Goal: Obtain resource: Obtain resource

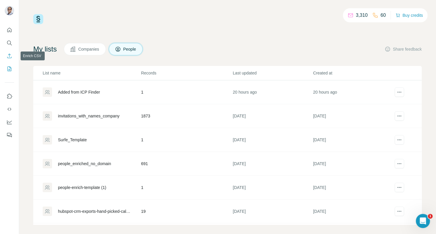
click at [6, 54] on icon "Enrich CSV" at bounding box center [9, 56] width 6 height 6
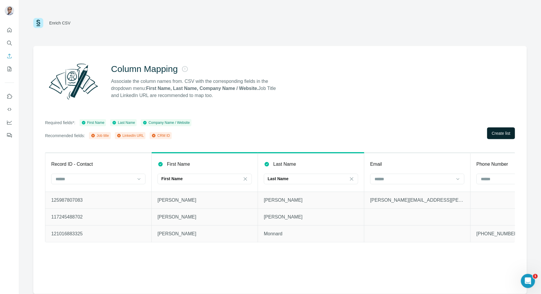
click at [492, 135] on span "Create list" at bounding box center [501, 133] width 19 height 6
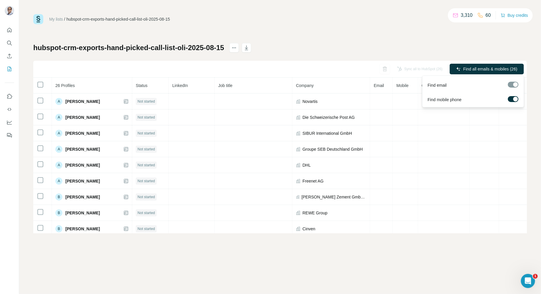
click at [486, 68] on span "Find all emails & mobiles (26)" at bounding box center [490, 69] width 54 height 6
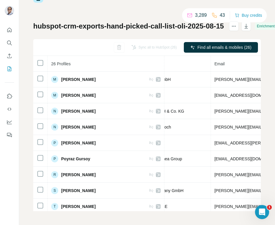
scroll to position [271, 180]
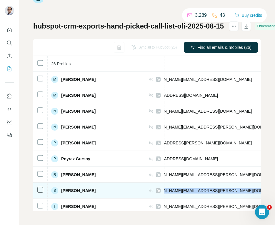
scroll to position [271, 254]
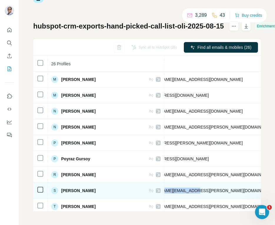
drag, startPoint x: 228, startPoint y: 187, endPoint x: 118, endPoint y: 188, distance: 109.8
click at [118, 188] on tr "S [PERSON_NAME] Email found ADM Germany GmbH [PERSON_NAME][EMAIL_ADDRESS][PERSO…" at bounding box center [129, 191] width 700 height 16
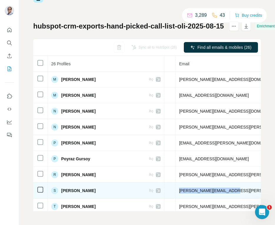
scroll to position [271, 212]
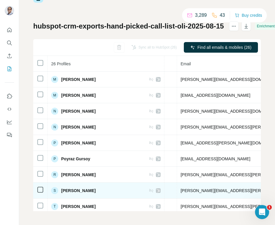
click at [203, 188] on td "[PERSON_NAME][EMAIL_ADDRESS][PERSON_NAME][DOMAIN_NAME]" at bounding box center [249, 191] width 145 height 16
drag, startPoint x: 198, startPoint y: 187, endPoint x: 140, endPoint y: 186, distance: 57.4
click at [177, 186] on td "[PERSON_NAME][EMAIL_ADDRESS][PERSON_NAME][DOMAIN_NAME]" at bounding box center [249, 191] width 145 height 16
copy span "[PERSON_NAME][EMAIL_ADDRESS][PERSON_NAME][DOMAIN_NAME]"
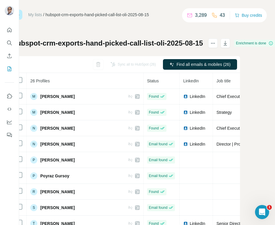
scroll to position [0, 0]
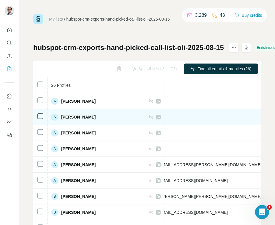
drag, startPoint x: 167, startPoint y: 116, endPoint x: 191, endPoint y: 118, distance: 24.0
drag, startPoint x: 200, startPoint y: 117, endPoint x: 165, endPoint y: 115, distance: 34.2
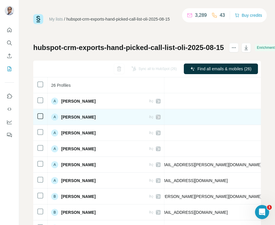
copy span "[PHONE_NUMBER]"
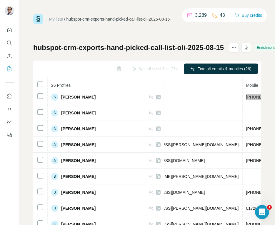
scroll to position [20, 292]
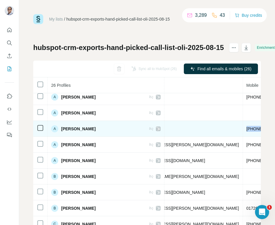
drag, startPoint x: 176, startPoint y: 128, endPoint x: 144, endPoint y: 127, distance: 31.5
click at [243, 127] on td "[PHONE_NUMBER]" at bounding box center [265, 129] width 44 height 16
copy span "[PHONE_NUMBER]"
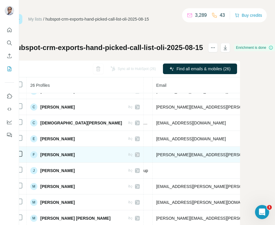
scroll to position [137, 211]
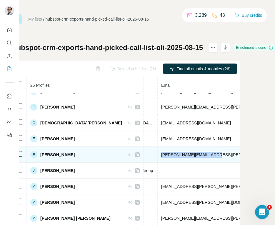
drag, startPoint x: 108, startPoint y: 154, endPoint x: 157, endPoint y: 156, distance: 48.9
click at [158, 156] on td "[PERSON_NAME][EMAIL_ADDRESS][PERSON_NAME][DOMAIN_NAME]" at bounding box center [230, 155] width 145 height 16
copy span "[PERSON_NAME][EMAIL_ADDRESS][PERSON_NAME][DOMAIN_NAME]"
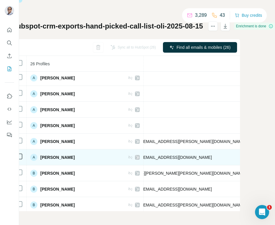
scroll to position [2, 270]
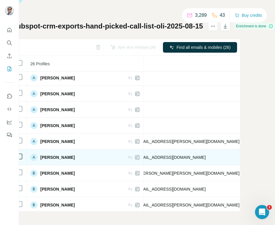
drag, startPoint x: 133, startPoint y: 155, endPoint x: 165, endPoint y: 157, distance: 32.4
click at [244, 157] on td "[PHONE_NUMBER]" at bounding box center [266, 158] width 44 height 16
copy span "[PHONE_NUMBER]"
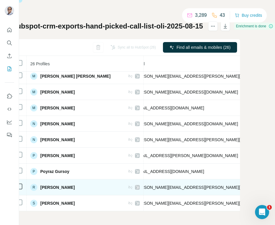
scroll to position [258, 241]
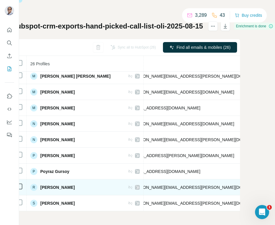
drag, startPoint x: 160, startPoint y: 184, endPoint x: 194, endPoint y: 183, distance: 33.6
copy span "[PHONE_NUMBER]"
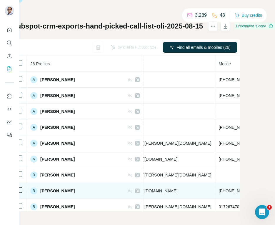
scroll to position [0, 298]
drag, startPoint x: 135, startPoint y: 190, endPoint x: 102, endPoint y: 187, distance: 32.8
click at [216, 187] on td "[PHONE_NUMBER]" at bounding box center [238, 191] width 44 height 16
copy span "[PHONE_NUMBER]"
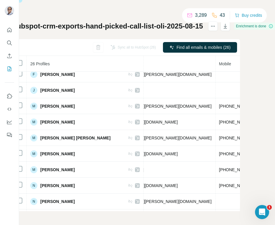
scroll to position [199, 298]
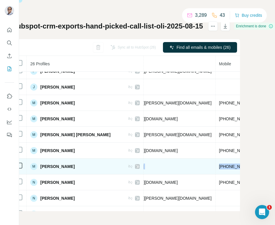
drag, startPoint x: 137, startPoint y: 164, endPoint x: 100, endPoint y: 159, distance: 37.4
click at [216, 159] on td "[PHONE_NUMBER]" at bounding box center [238, 167] width 44 height 16
copy span "[PHONE_NUMBER]"
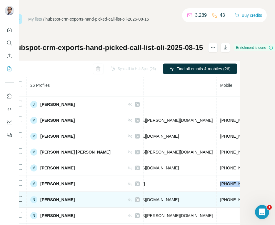
scroll to position [203, 294]
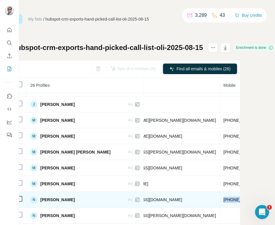
drag, startPoint x: 140, startPoint y: 197, endPoint x: 106, endPoint y: 196, distance: 33.6
click at [220, 196] on td "[PHONE_NUMBER]" at bounding box center [242, 200] width 44 height 16
copy span "[PHONE_NUMBER]"
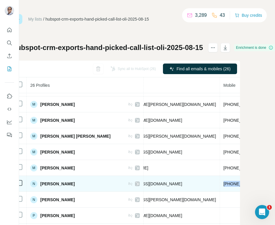
scroll to position [221, 294]
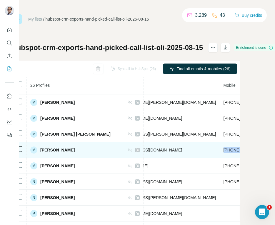
drag, startPoint x: 141, startPoint y: 146, endPoint x: 108, endPoint y: 145, distance: 32.7
click at [220, 145] on td "[PHONE_NUMBER]" at bounding box center [242, 150] width 44 height 16
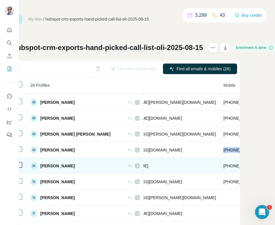
copy span "[PHONE_NUMBER]"
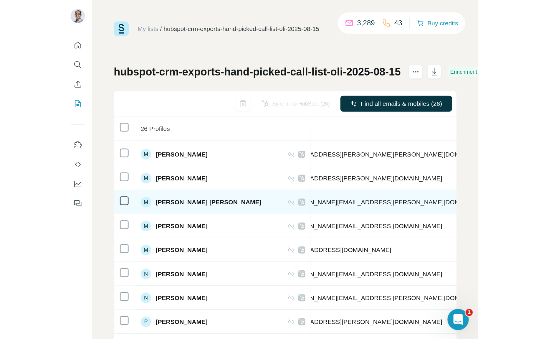
scroll to position [221, 257]
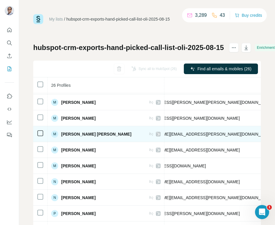
drag, startPoint x: 211, startPoint y: 131, endPoint x: 176, endPoint y: 131, distance: 35.0
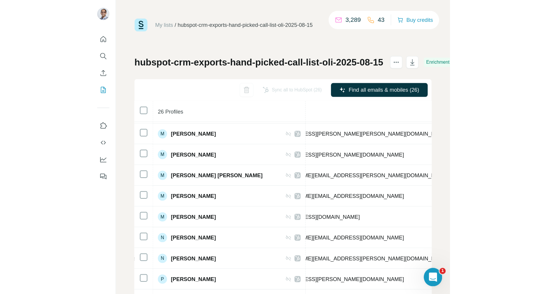
scroll to position [221, 58]
